Goal: Information Seeking & Learning: Learn about a topic

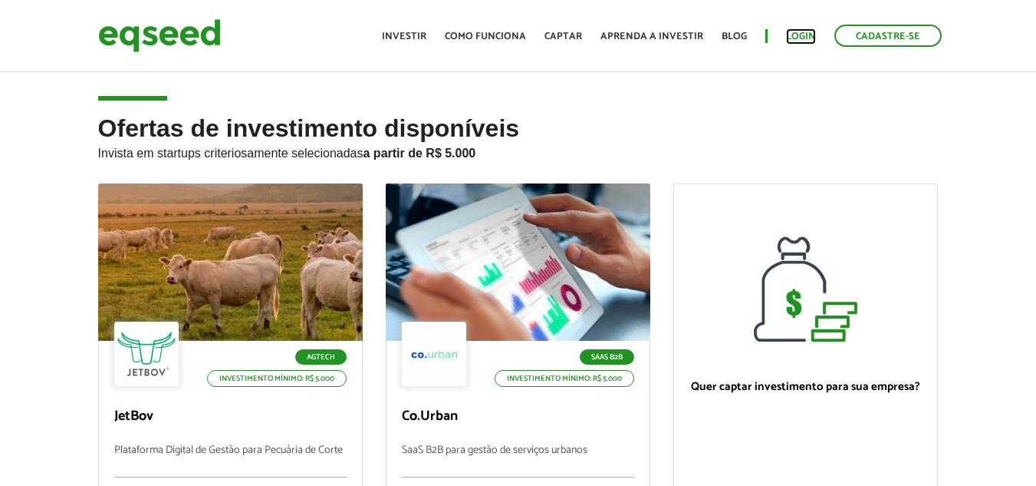
click at [802, 34] on link "Login" at bounding box center [801, 36] width 30 height 10
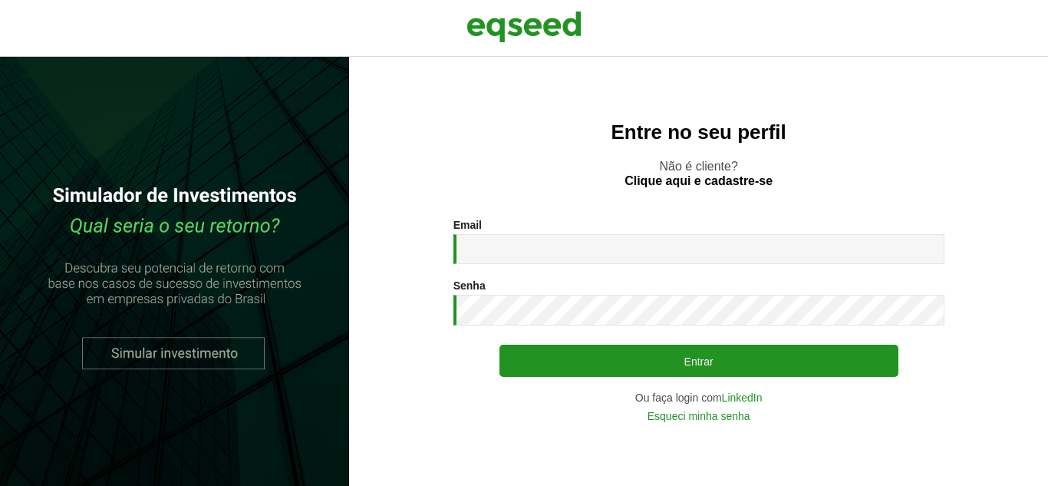
click at [501, 265] on div "Email * Digite seu endereço de e-mail. Senha * Digite a senha que será usada em…" at bounding box center [698, 320] width 491 height 203
click at [503, 247] on input "Email *" at bounding box center [698, 249] width 491 height 30
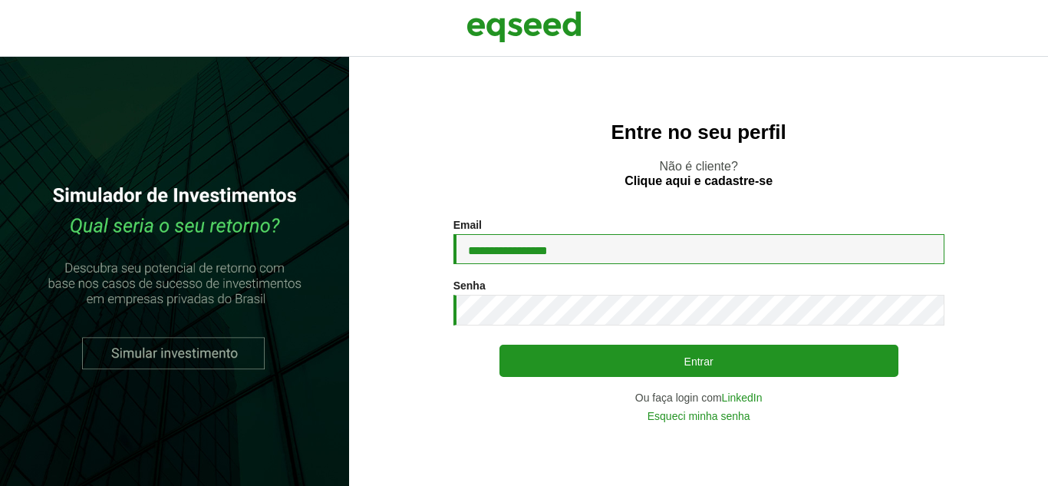
type input "**********"
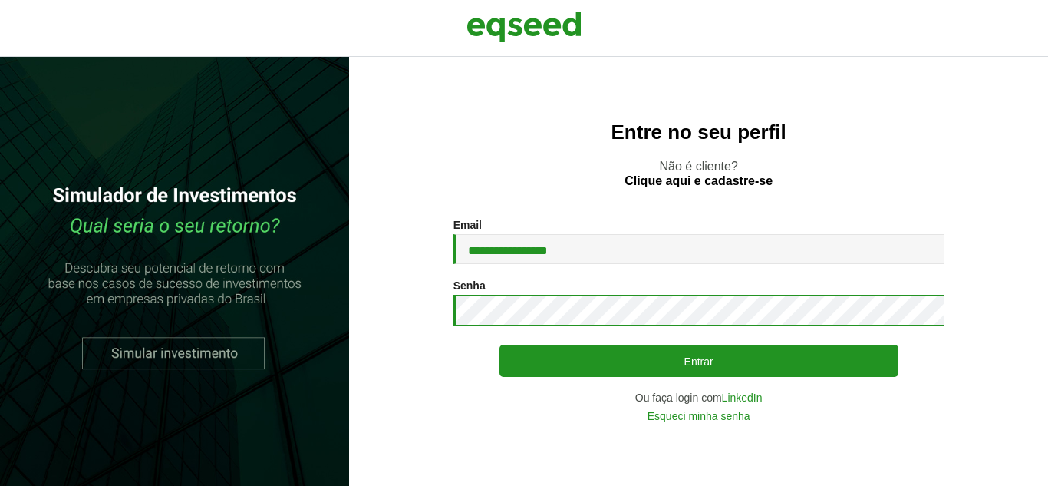
click at [499, 344] on button "Entrar" at bounding box center [698, 360] width 399 height 32
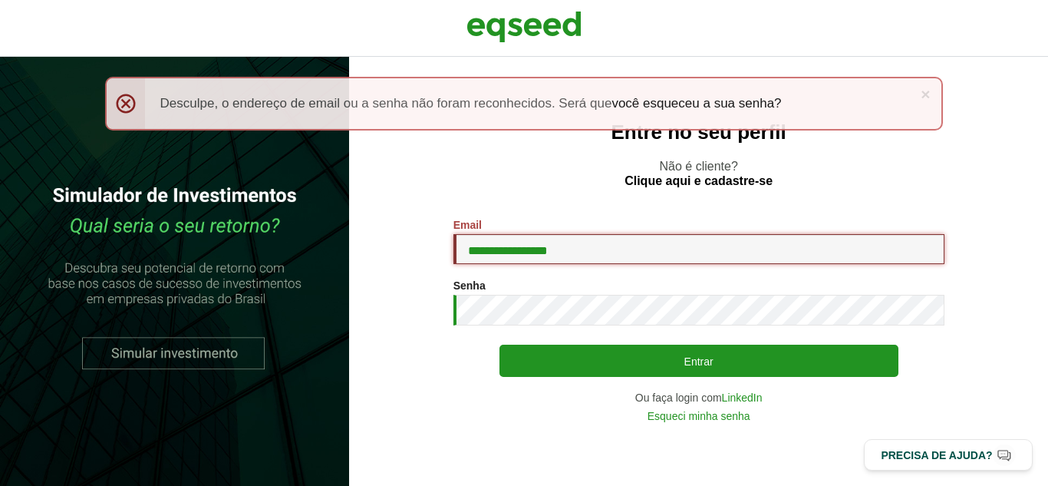
click at [575, 249] on input "**********" at bounding box center [698, 249] width 491 height 30
drag, startPoint x: 623, startPoint y: 242, endPoint x: 420, endPoint y: 254, distance: 202.8
click at [421, 255] on section "**********" at bounding box center [698, 320] width 637 height 203
type input "**********"
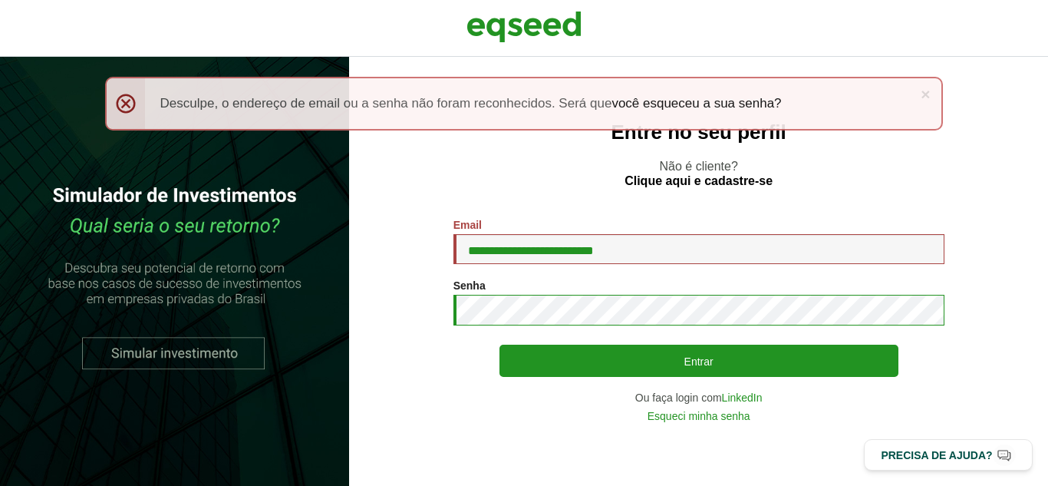
click at [499, 344] on button "Entrar" at bounding box center [698, 360] width 399 height 32
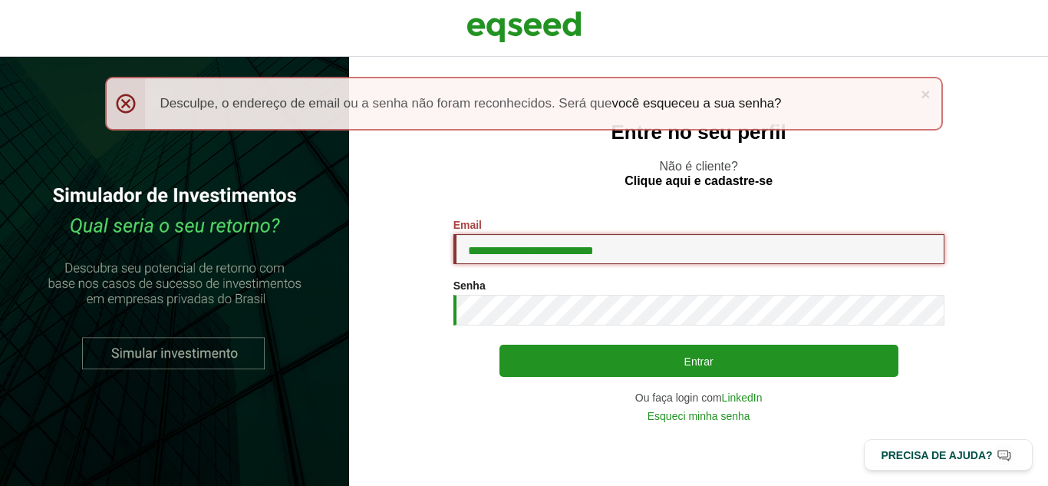
drag, startPoint x: 634, startPoint y: 246, endPoint x: 517, endPoint y: 256, distance: 117.0
click at [517, 256] on input "**********" at bounding box center [698, 249] width 491 height 30
type input "**********"
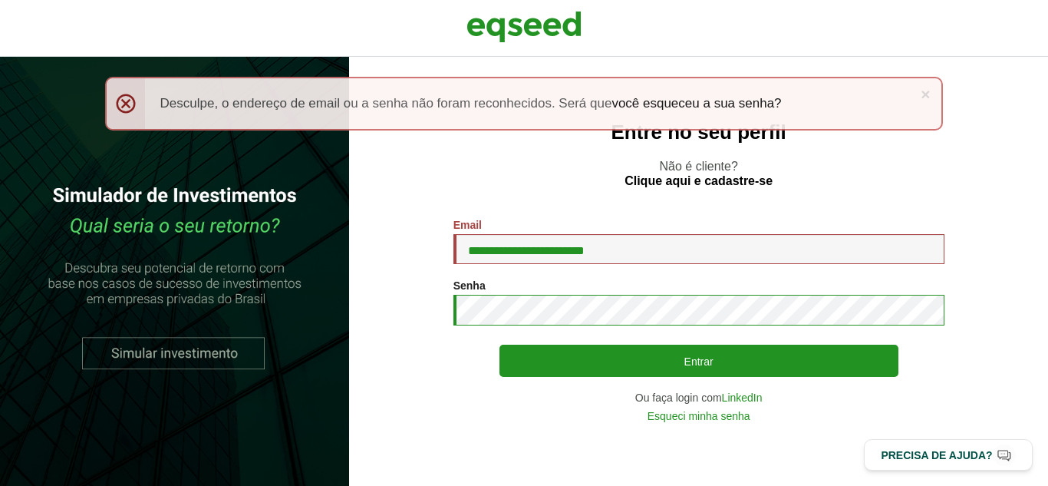
click at [499, 344] on button "Entrar" at bounding box center [698, 360] width 399 height 32
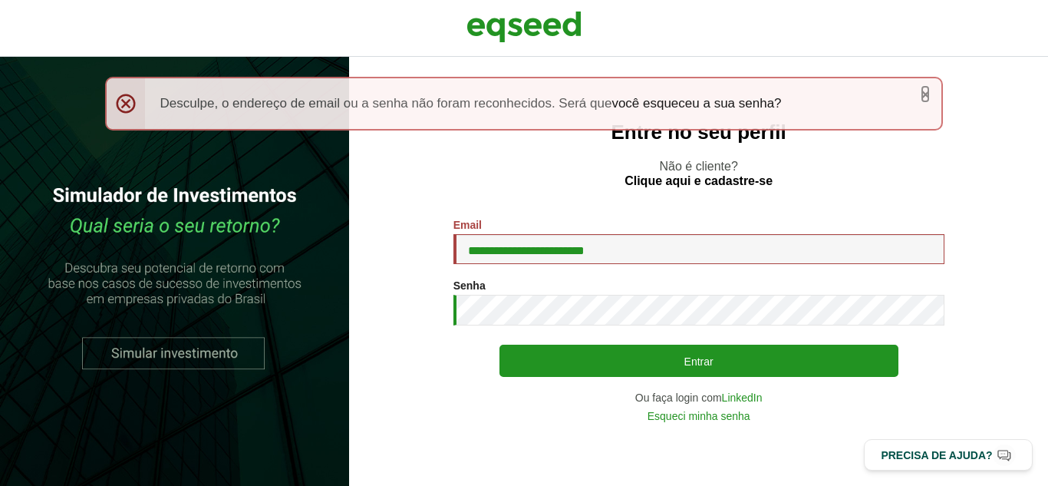
click at [924, 91] on link "×" at bounding box center [924, 94] width 9 height 16
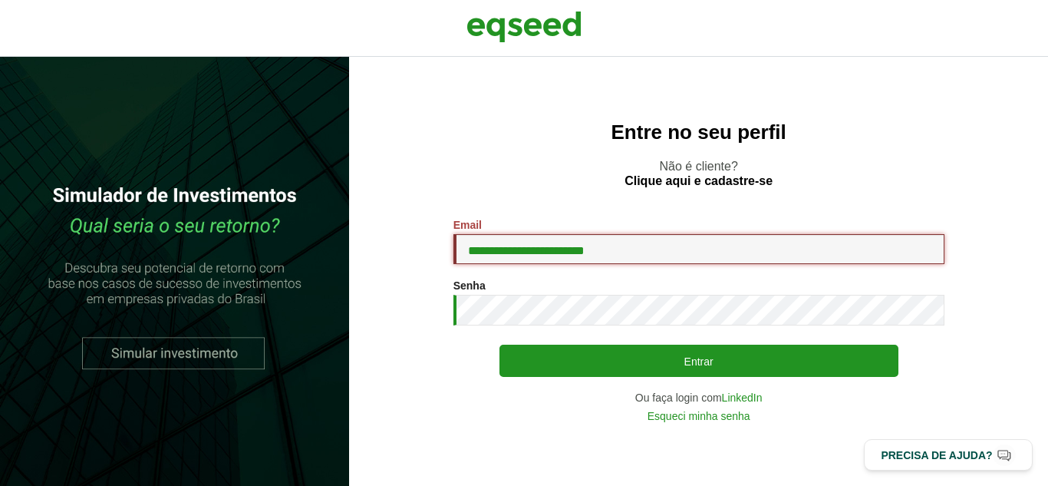
drag, startPoint x: 647, startPoint y: 245, endPoint x: 401, endPoint y: 214, distance: 248.2
click at [428, 259] on section "**********" at bounding box center [698, 320] width 637 height 203
type input "**********"
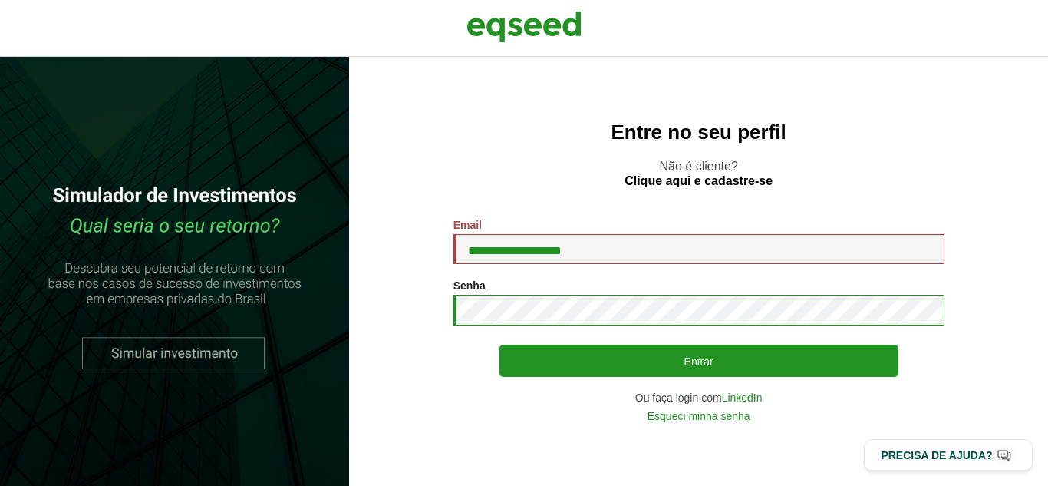
click at [499, 344] on button "Entrar" at bounding box center [698, 360] width 399 height 32
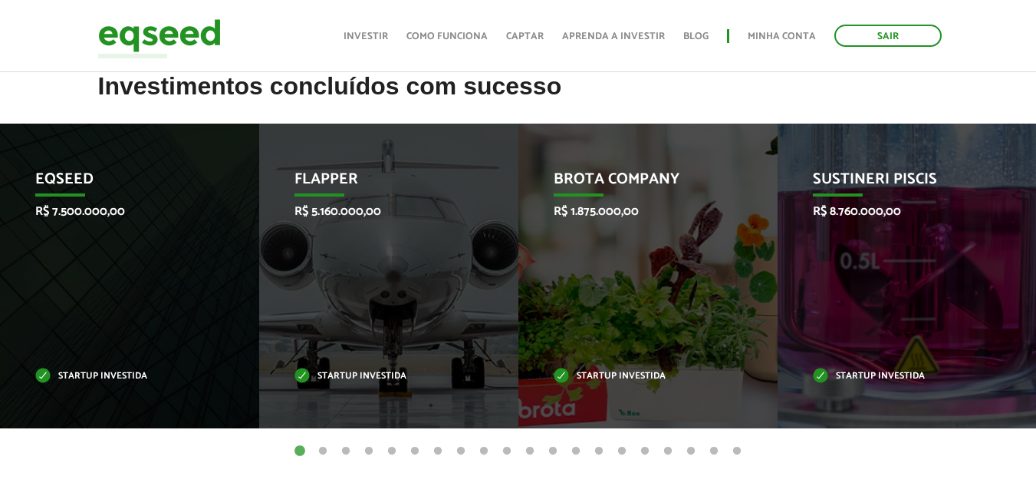
scroll to position [614, 0]
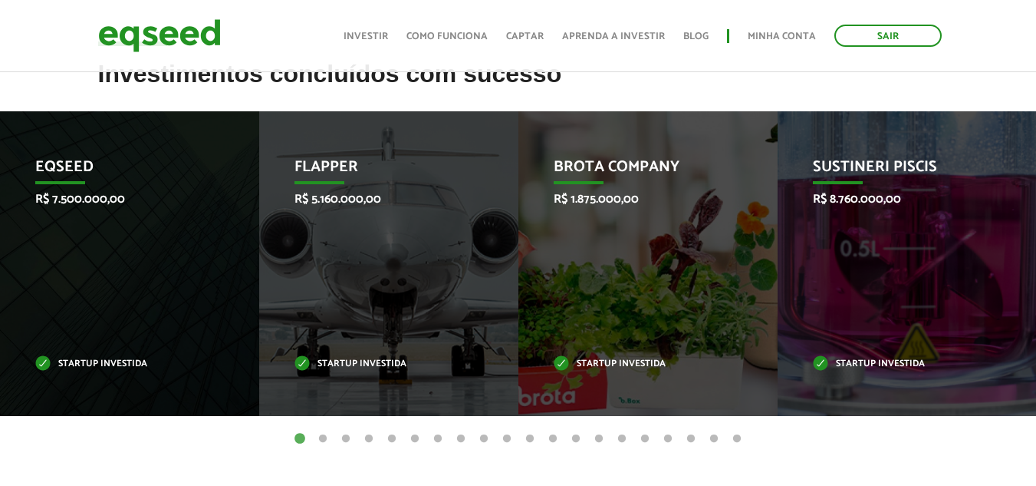
click at [319, 433] on button "2" at bounding box center [322, 438] width 15 height 15
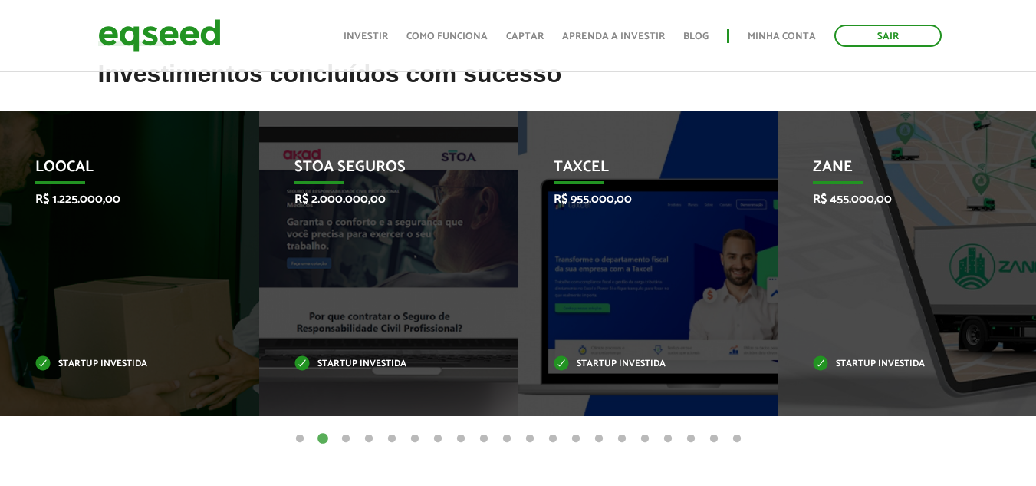
click at [298, 436] on button "1" at bounding box center [299, 438] width 15 height 15
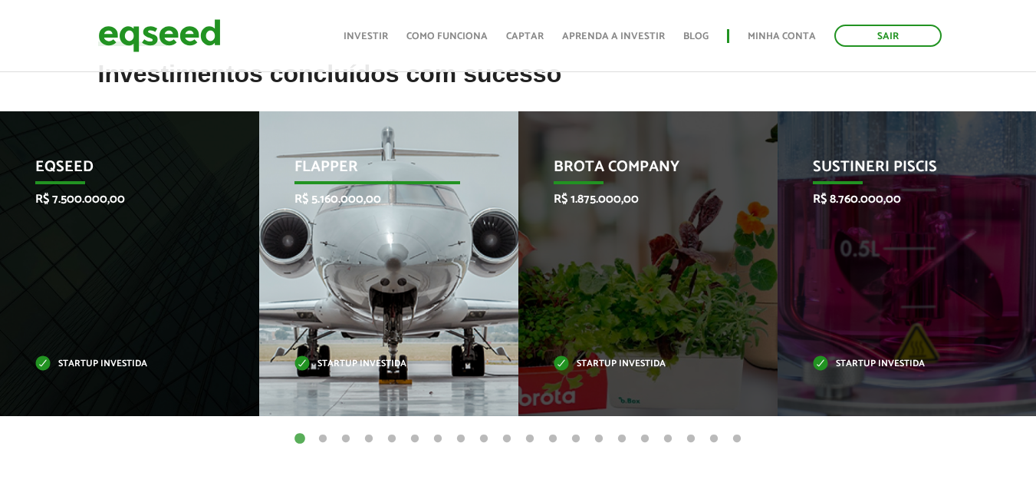
click at [365, 279] on div "Flapper R$ 5.160.000,00 Startup investida" at bounding box center [377, 263] width 236 height 305
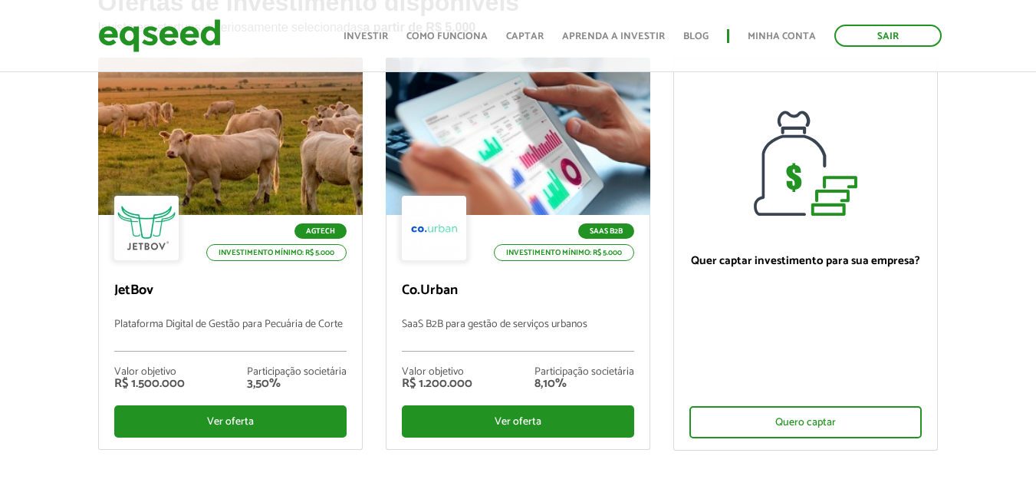
scroll to position [153, 0]
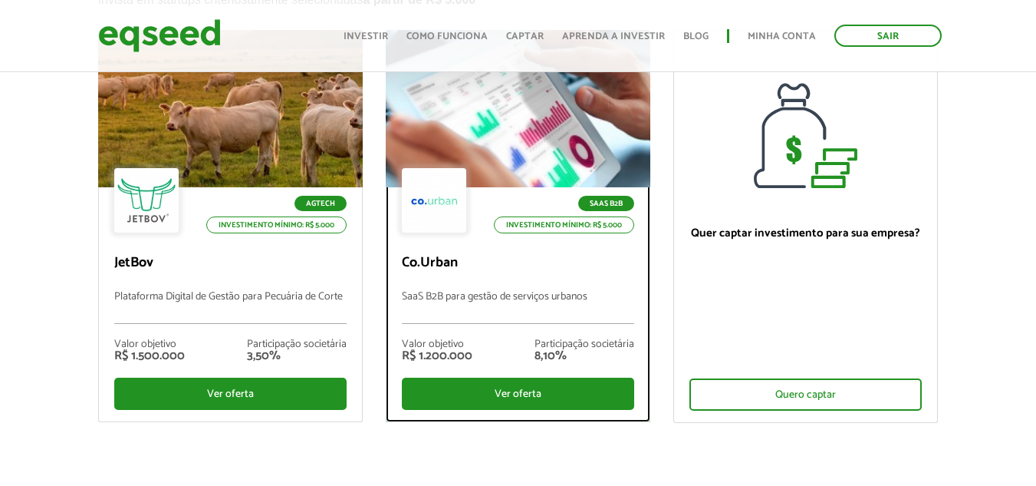
click at [600, 197] on p "SaaS B2B" at bounding box center [606, 203] width 56 height 15
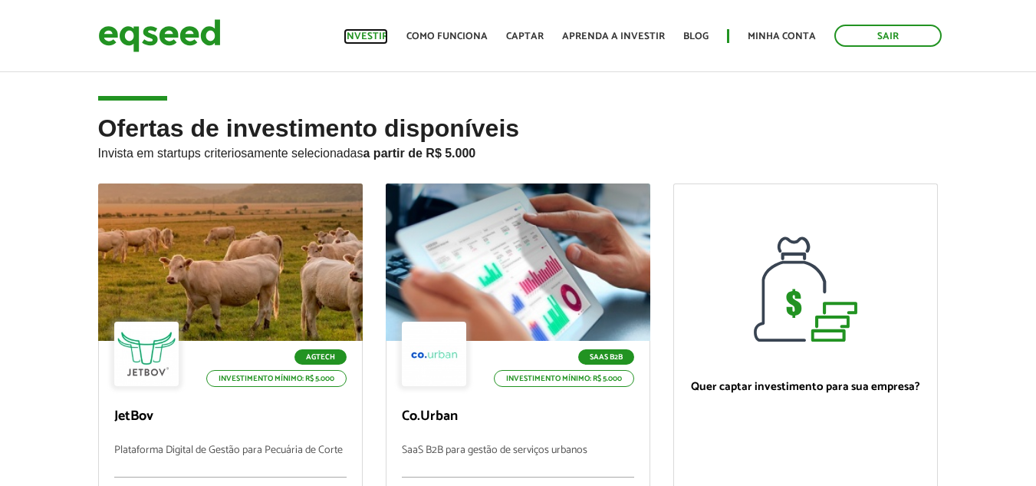
click at [376, 35] on link "Investir" at bounding box center [366, 36] width 44 height 10
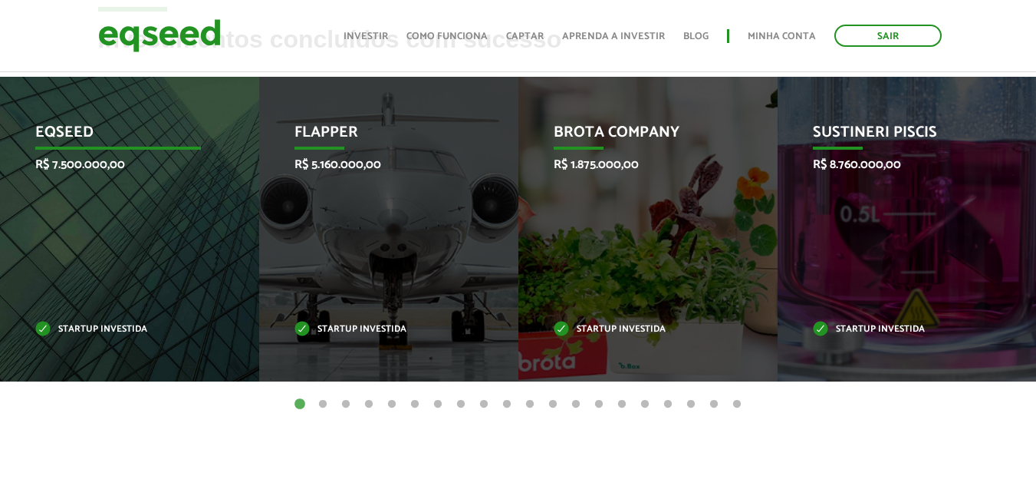
scroll to position [614, 0]
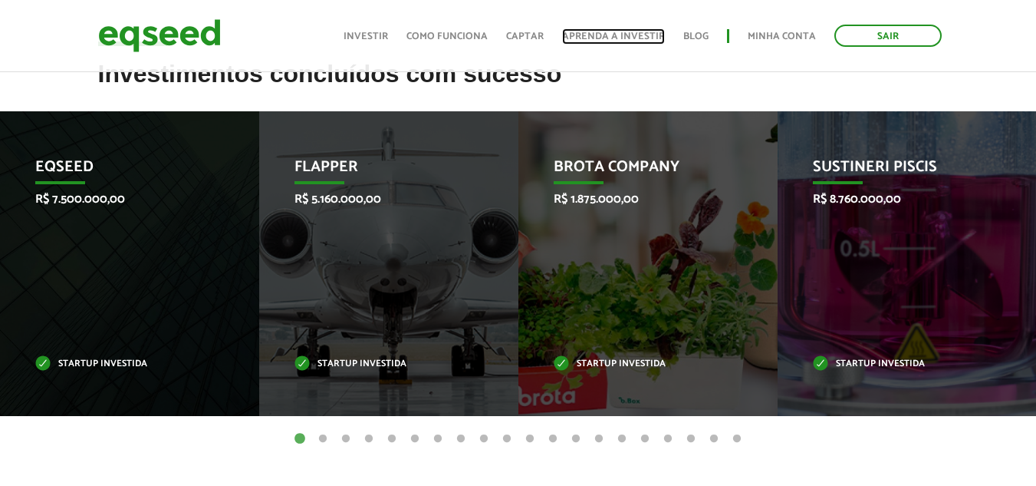
click at [594, 33] on link "Aprenda a investir" at bounding box center [613, 36] width 103 height 10
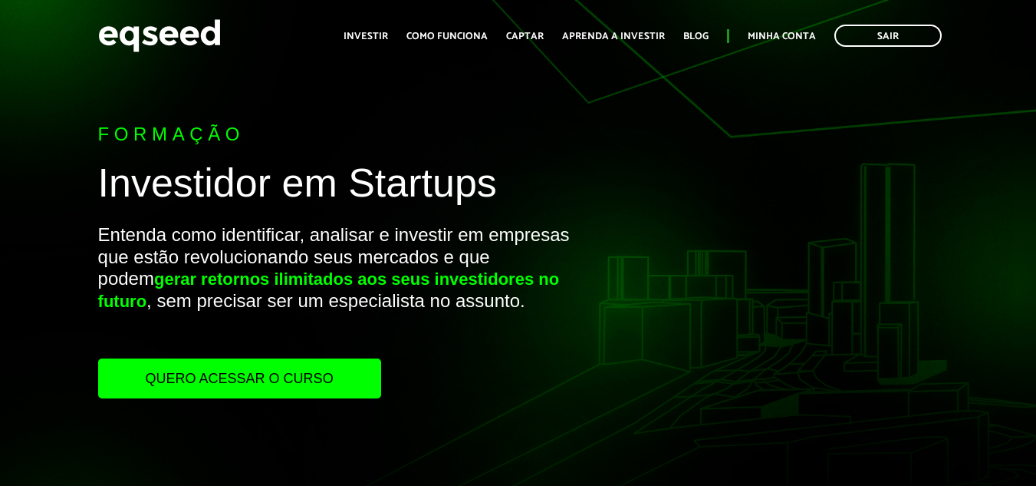
click at [322, 377] on link "Quero acessar o curso" at bounding box center [239, 378] width 283 height 40
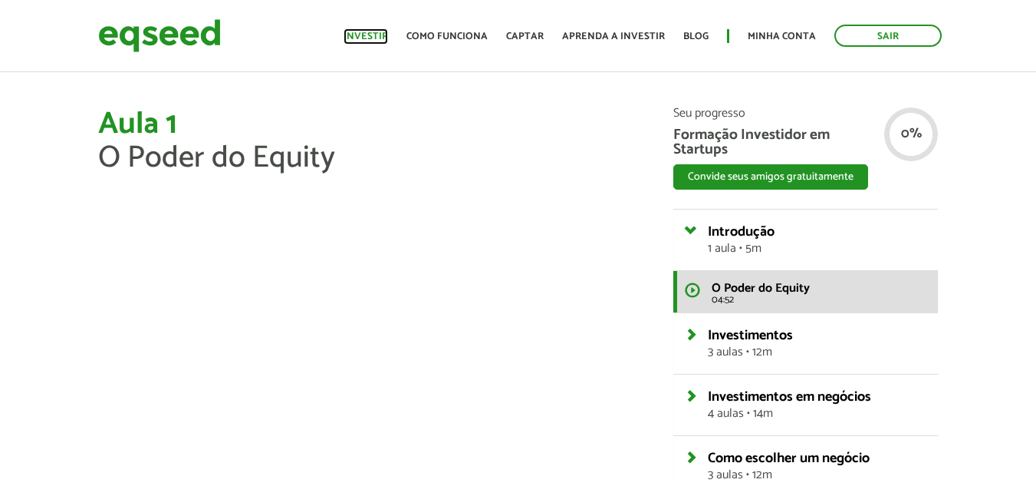
click at [377, 35] on link "Investir" at bounding box center [366, 36] width 44 height 10
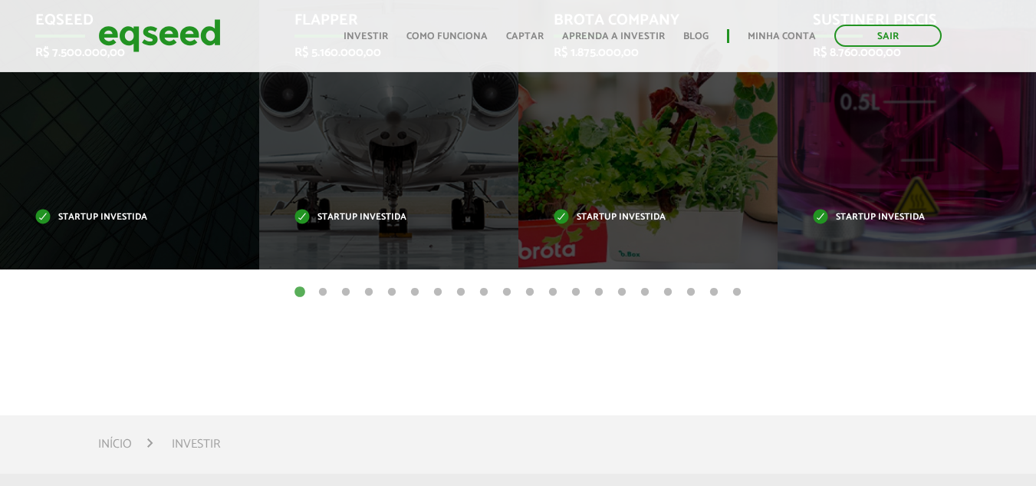
scroll to position [844, 0]
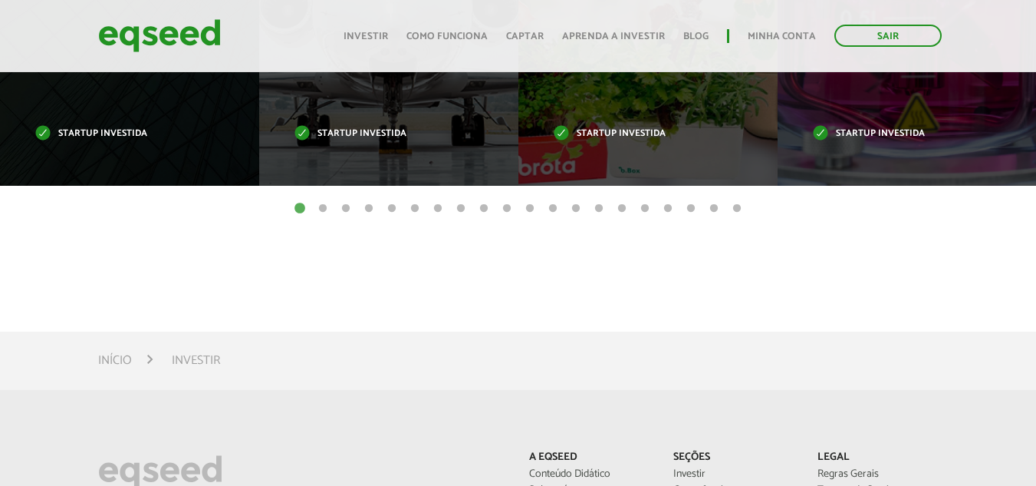
click at [324, 206] on button "2" at bounding box center [322, 208] width 15 height 15
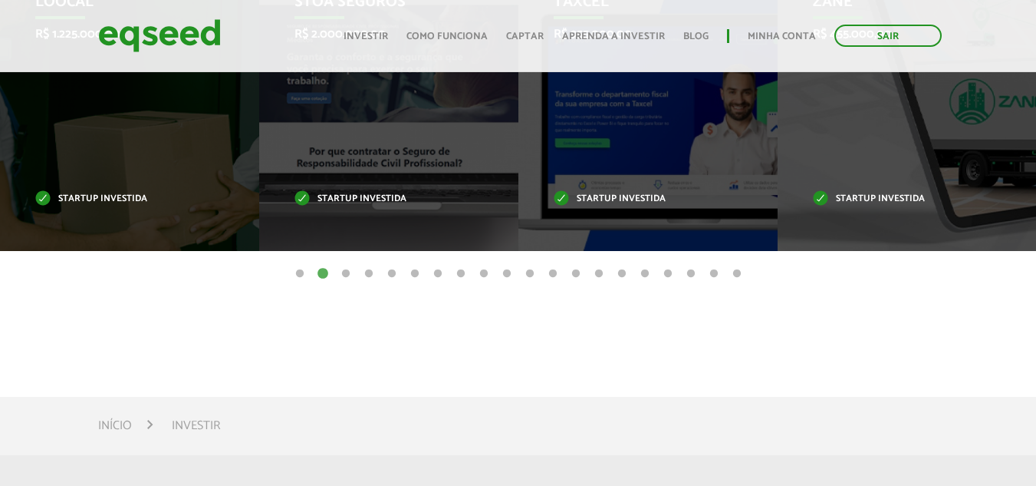
scroll to position [690, 0]
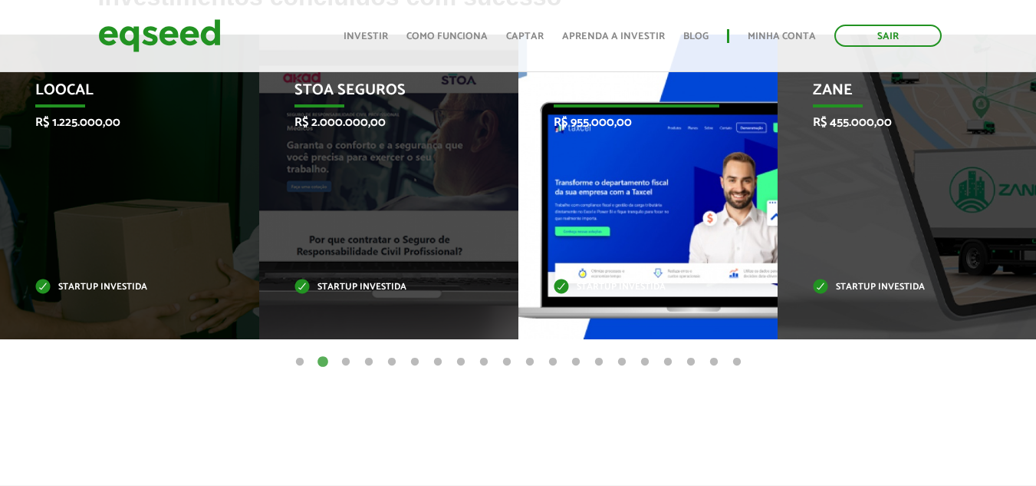
click at [601, 149] on div "Taxcel R$ 955.000,00 Startup investida" at bounding box center [637, 187] width 236 height 305
click at [616, 201] on div "Taxcel R$ 955.000,00 Startup investida" at bounding box center [637, 187] width 236 height 305
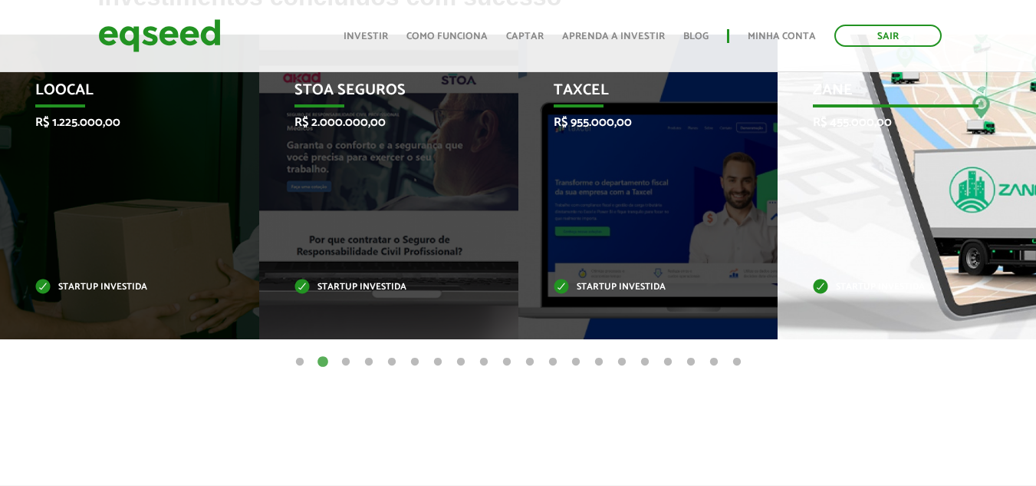
click at [894, 219] on div "Zane R$ 455.000,00 Startup investida" at bounding box center [896, 187] width 236 height 305
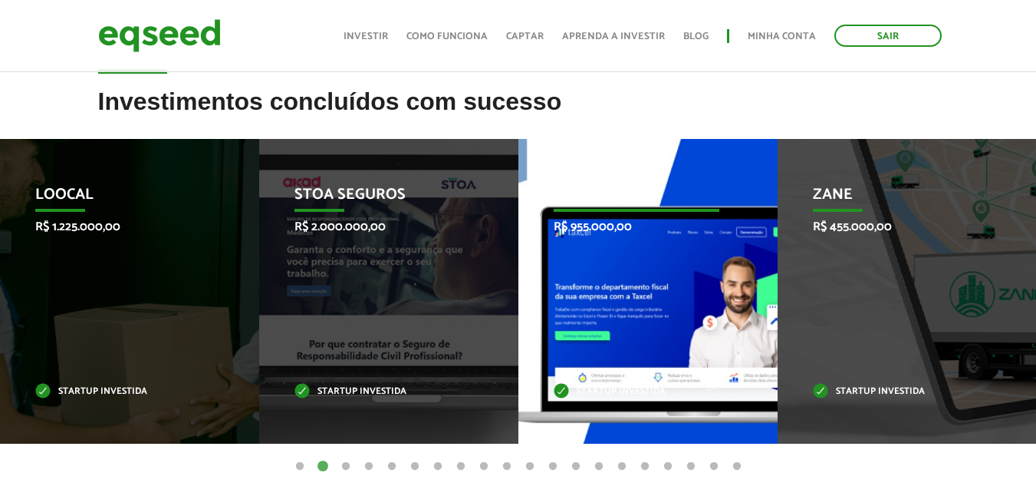
scroll to position [614, 0]
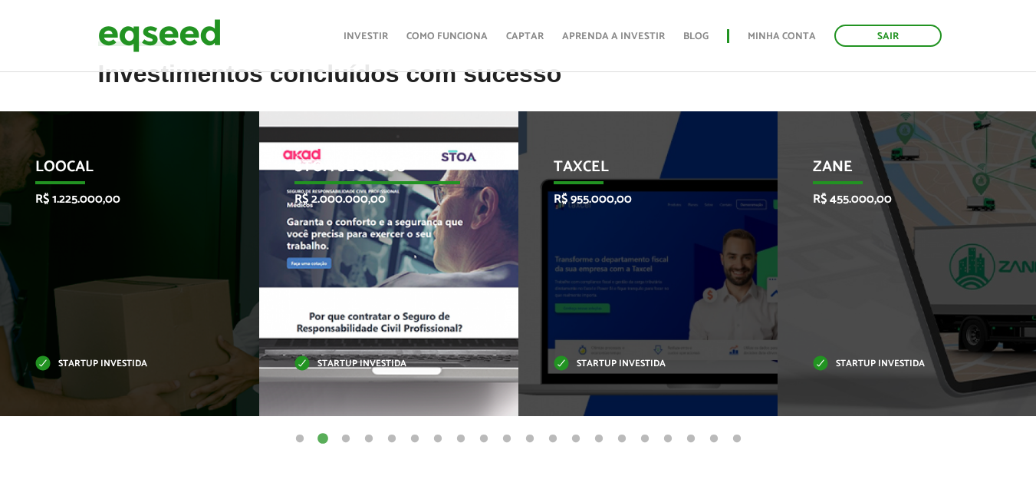
click at [370, 282] on div "STOA Seguros R$ 2.000.000,00 Startup investida" at bounding box center [377, 263] width 236 height 305
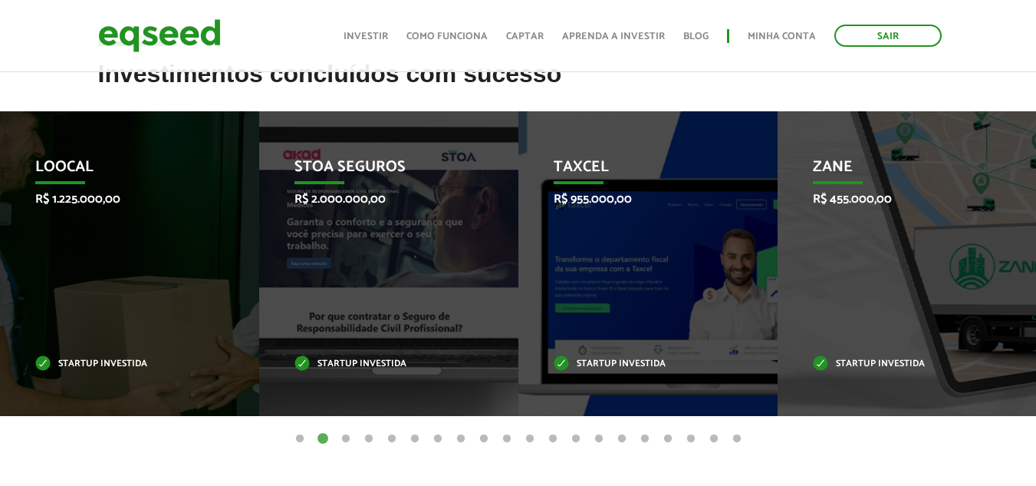
click at [392, 437] on button "5" at bounding box center [391, 438] width 15 height 15
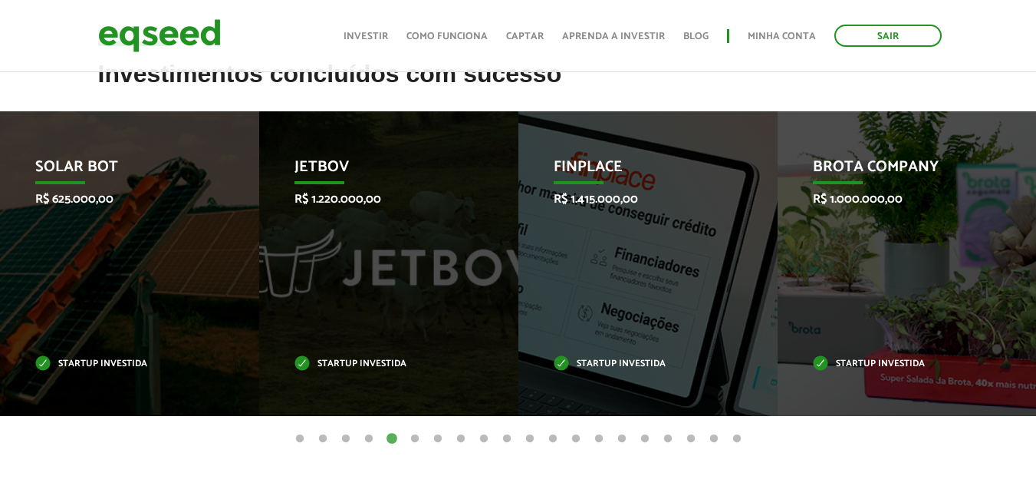
click at [414, 438] on button "6" at bounding box center [414, 438] width 15 height 15
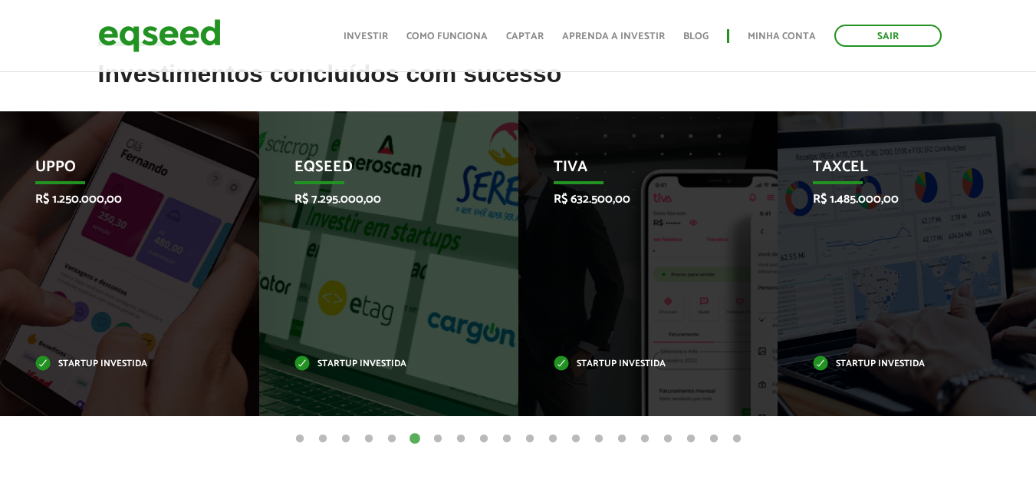
click at [459, 437] on button "8" at bounding box center [460, 438] width 15 height 15
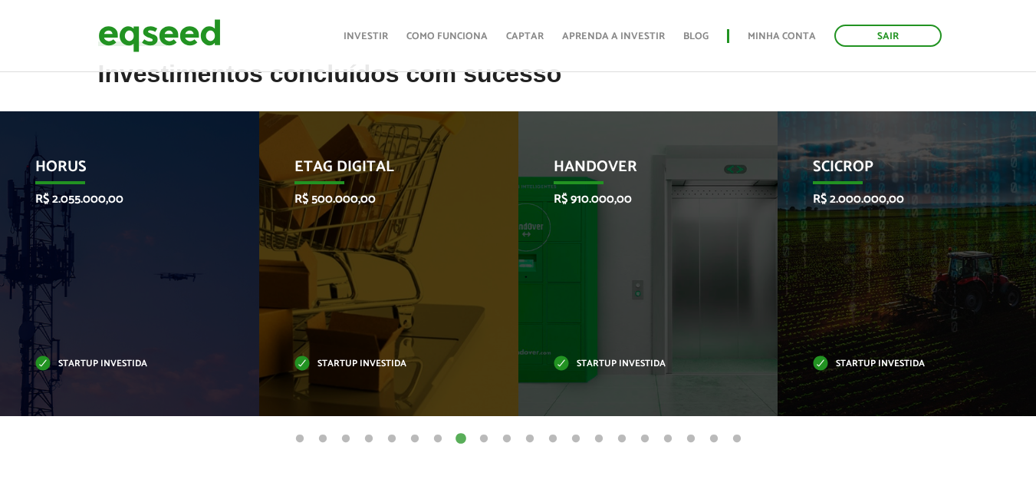
click at [529, 438] on button "11" at bounding box center [529, 438] width 15 height 15
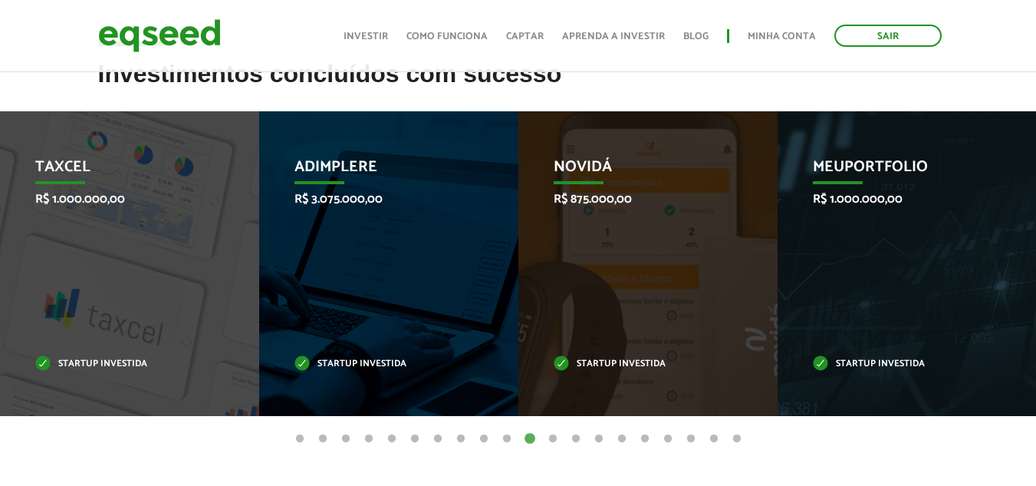
click at [552, 438] on button "12" at bounding box center [552, 438] width 15 height 15
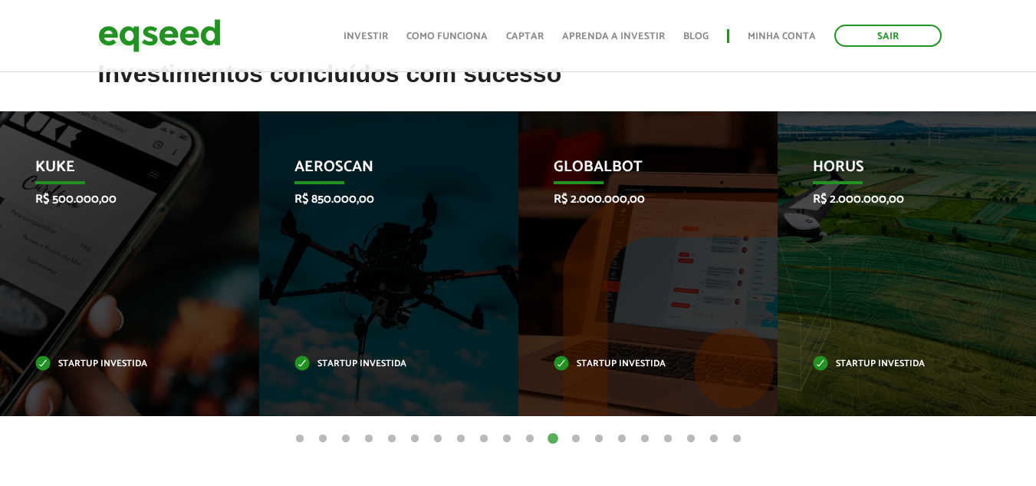
click at [576, 438] on button "13" at bounding box center [575, 438] width 15 height 15
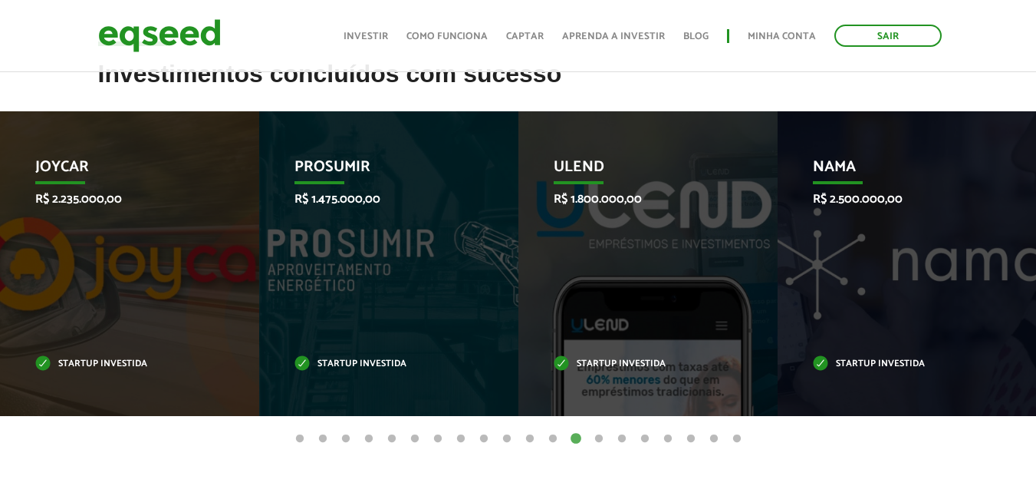
click at [596, 434] on button "14" at bounding box center [598, 438] width 15 height 15
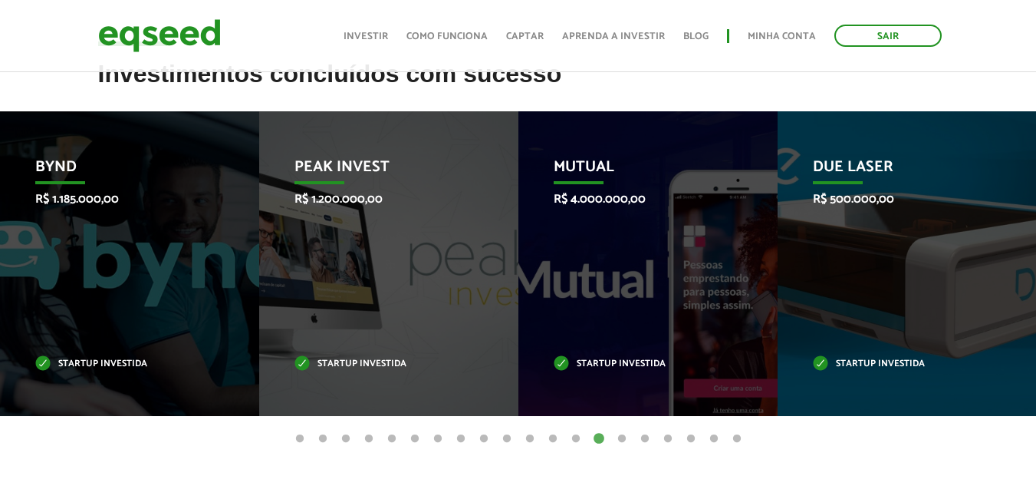
click at [666, 435] on button "17" at bounding box center [667, 438] width 15 height 15
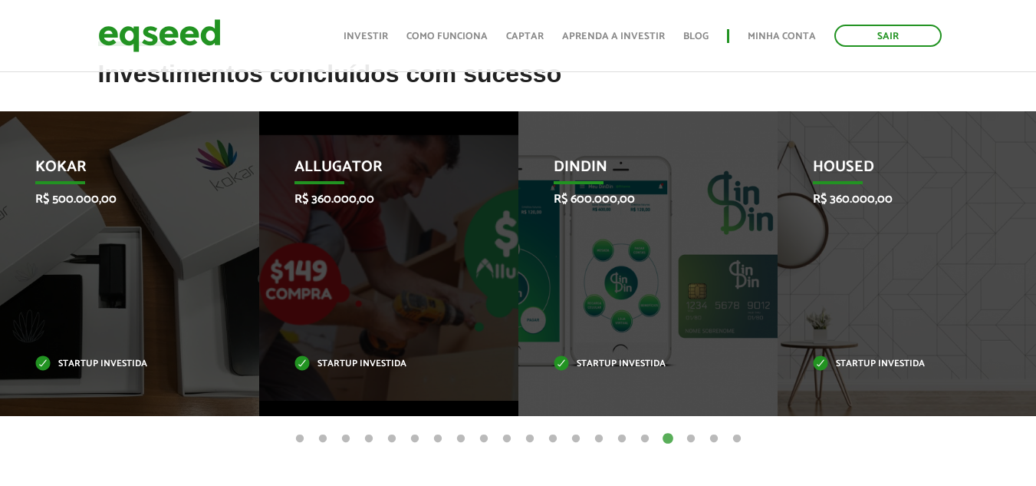
click at [690, 434] on button "18" at bounding box center [690, 438] width 15 height 15
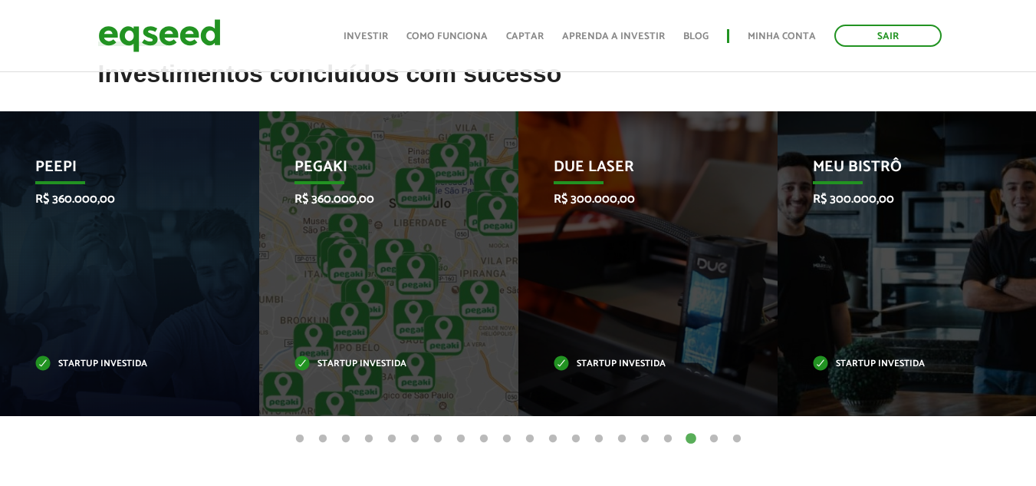
click at [713, 436] on button "19" at bounding box center [713, 438] width 15 height 15
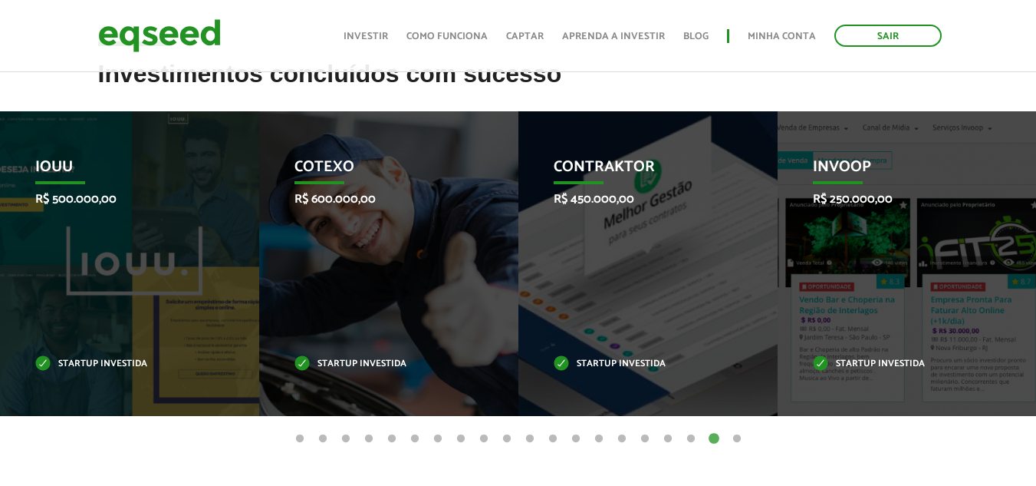
click at [301, 436] on button "1" at bounding box center [299, 438] width 15 height 15
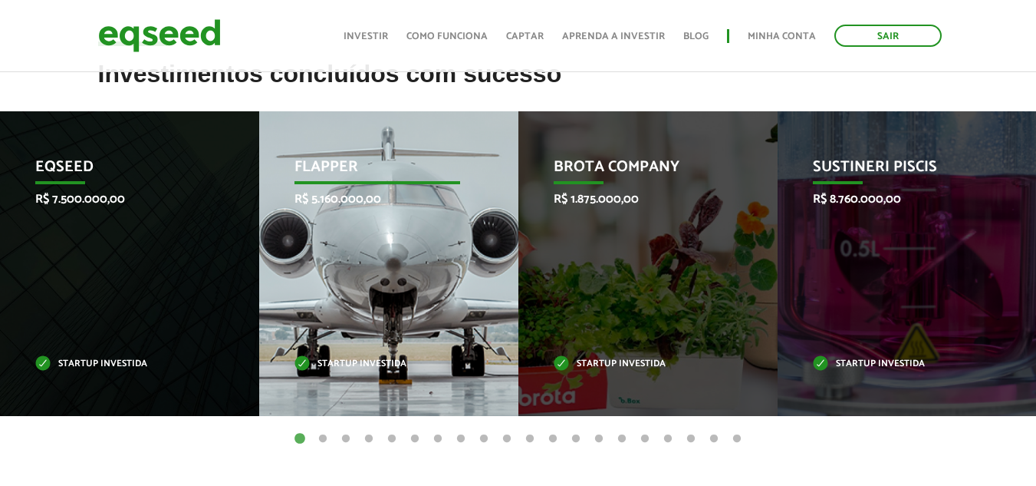
click at [343, 162] on p "Flapper" at bounding box center [378, 171] width 166 height 26
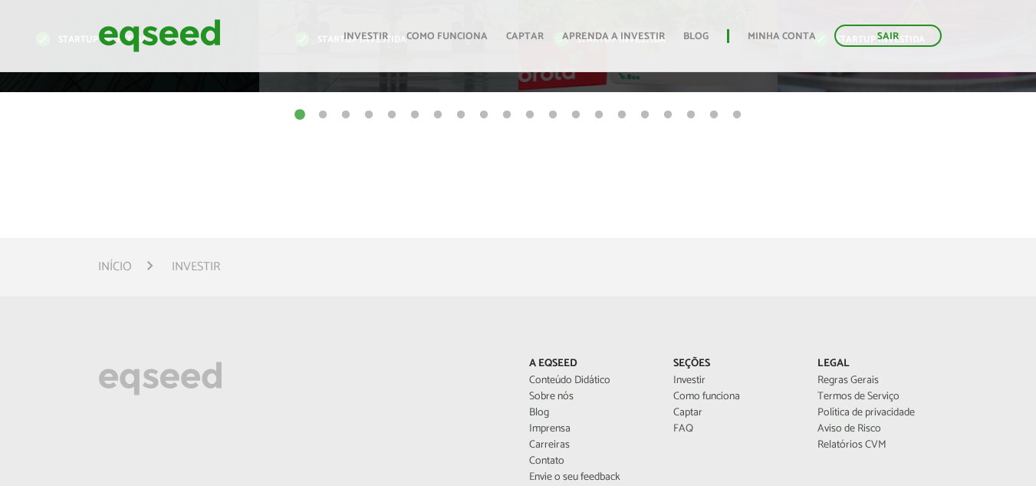
scroll to position [1074, 0]
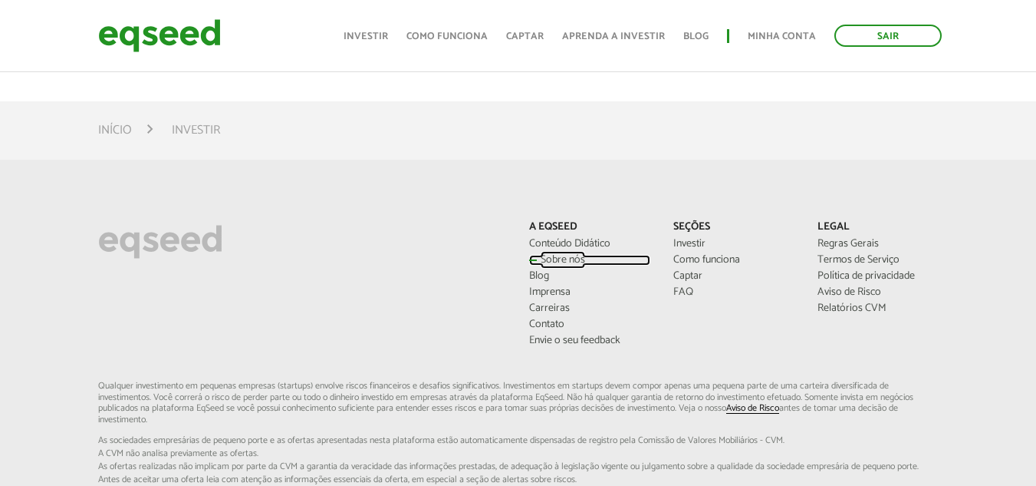
click at [554, 256] on link "Sobre nós" at bounding box center [589, 260] width 121 height 11
